Goal: Information Seeking & Learning: Learn about a topic

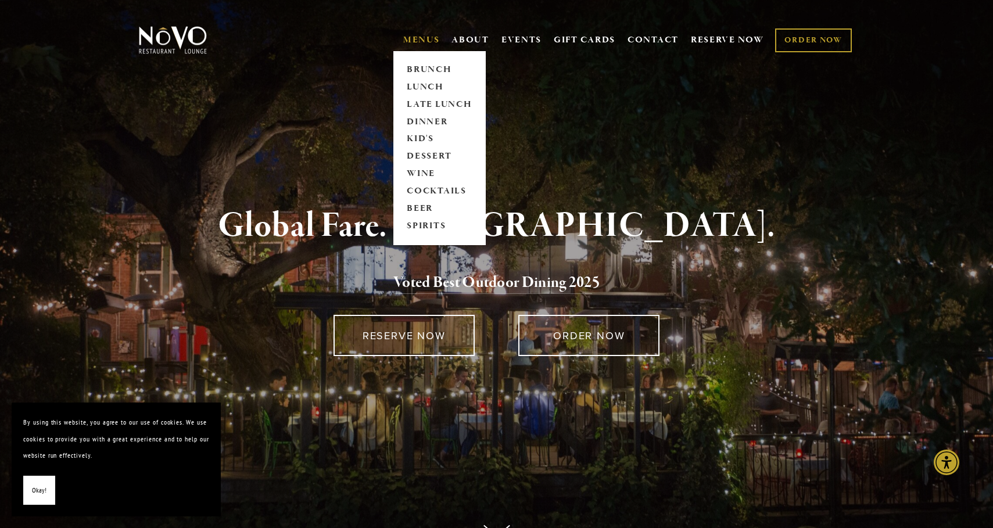
click at [422, 35] on link "MENUS" at bounding box center [421, 40] width 37 height 12
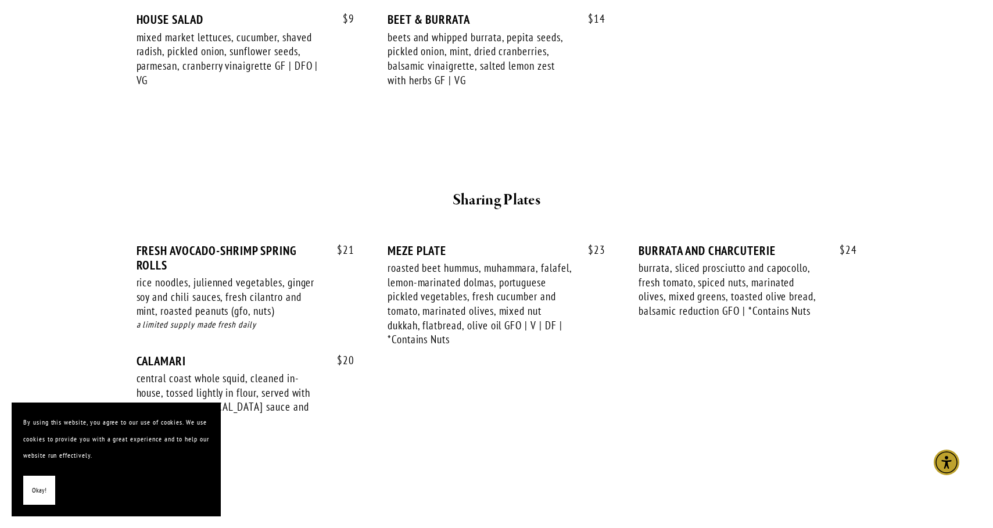
scroll to position [489, 0]
click at [36, 487] on span "Okay!" at bounding box center [39, 490] width 15 height 17
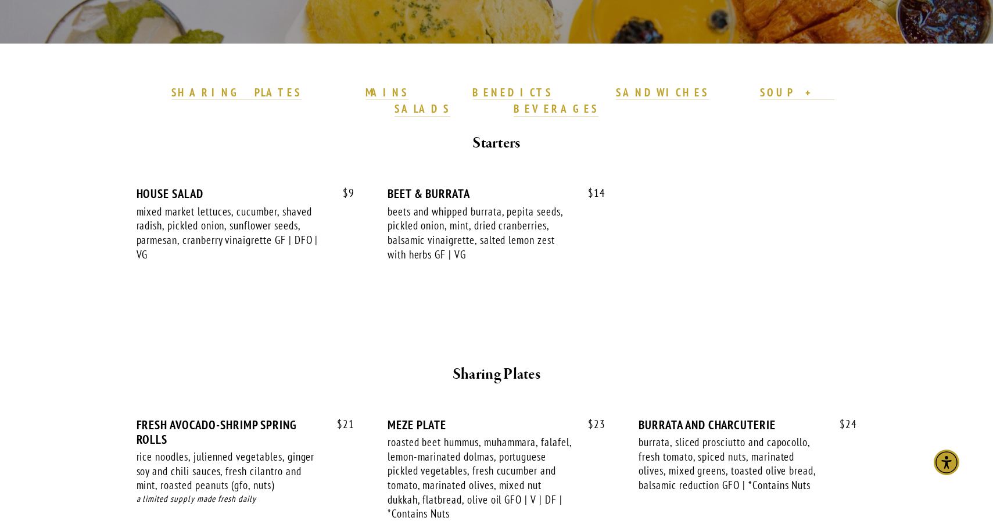
scroll to position [0, 0]
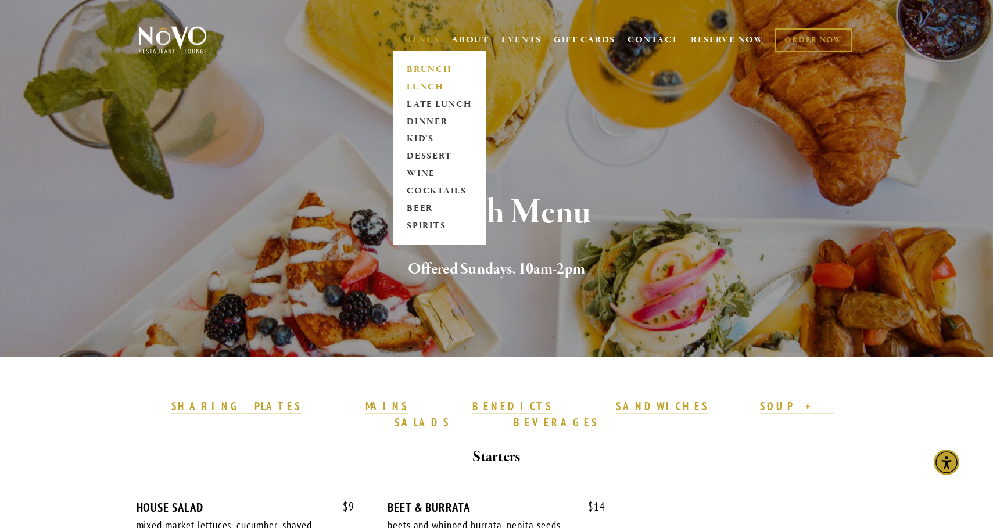
click at [425, 89] on link "LUNCH" at bounding box center [439, 86] width 73 height 17
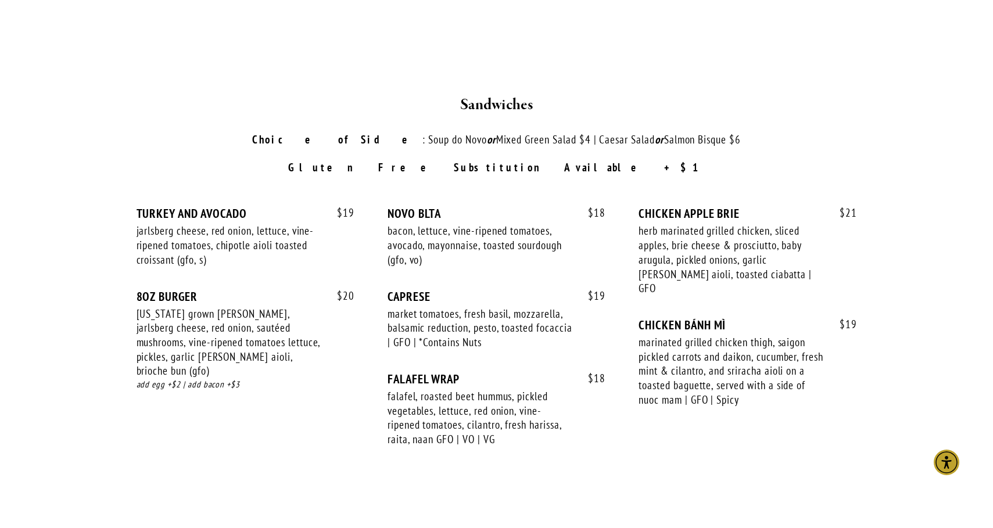
scroll to position [1545, 0]
